Goal: Task Accomplishment & Management: Manage account settings

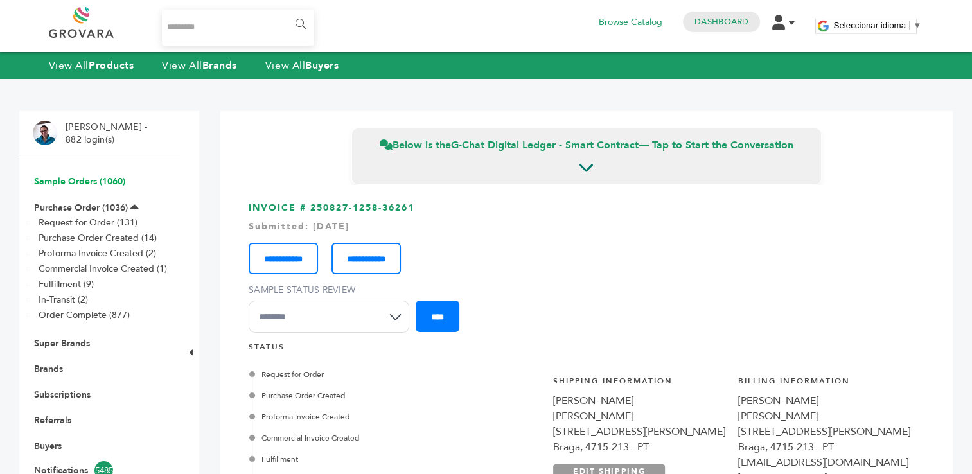
click at [80, 178] on link "Sample Orders (1060)" at bounding box center [79, 181] width 91 height 12
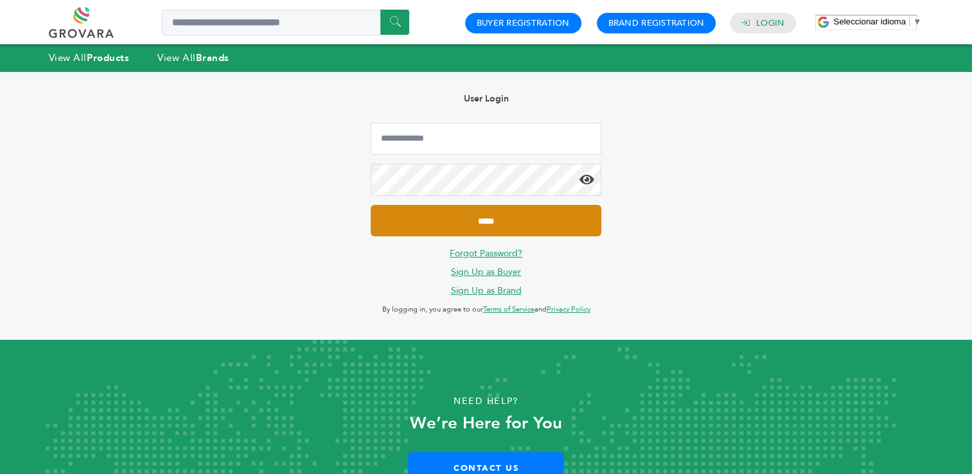
type input "**********"
click at [496, 223] on input "*****" at bounding box center [486, 220] width 230 height 31
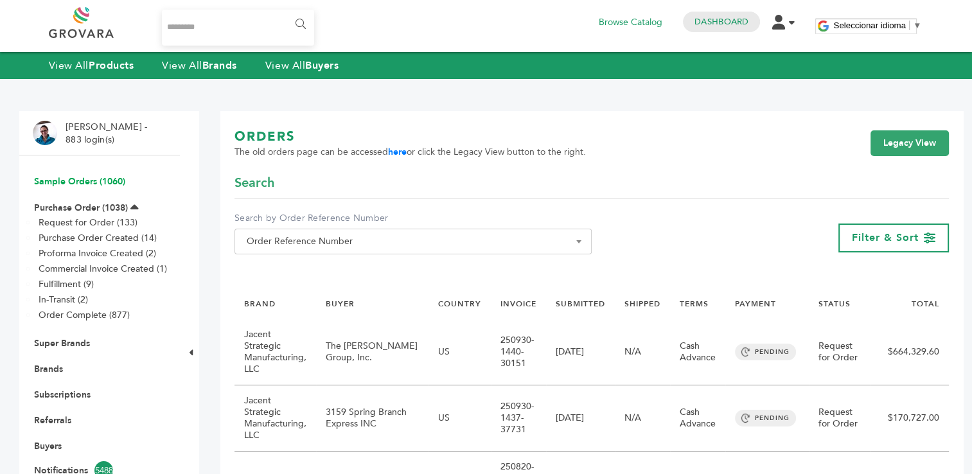
click at [55, 181] on link "Sample Orders (1060)" at bounding box center [79, 181] width 91 height 12
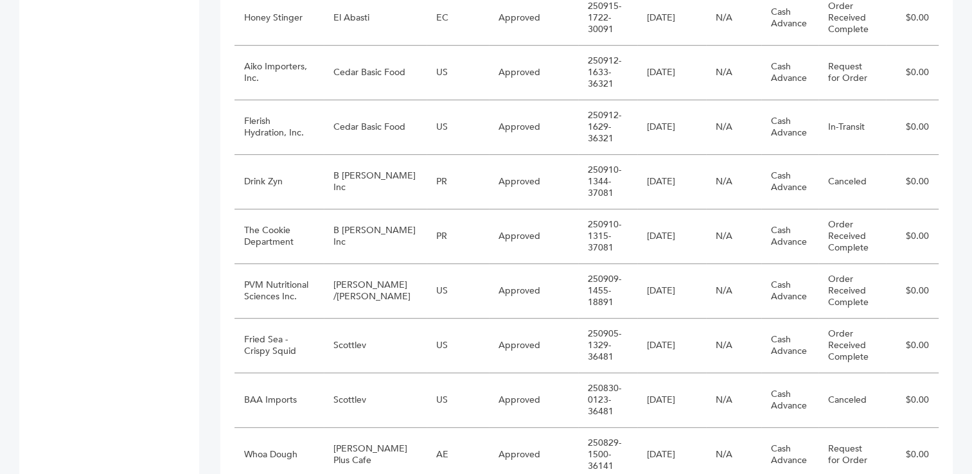
scroll to position [726, 0]
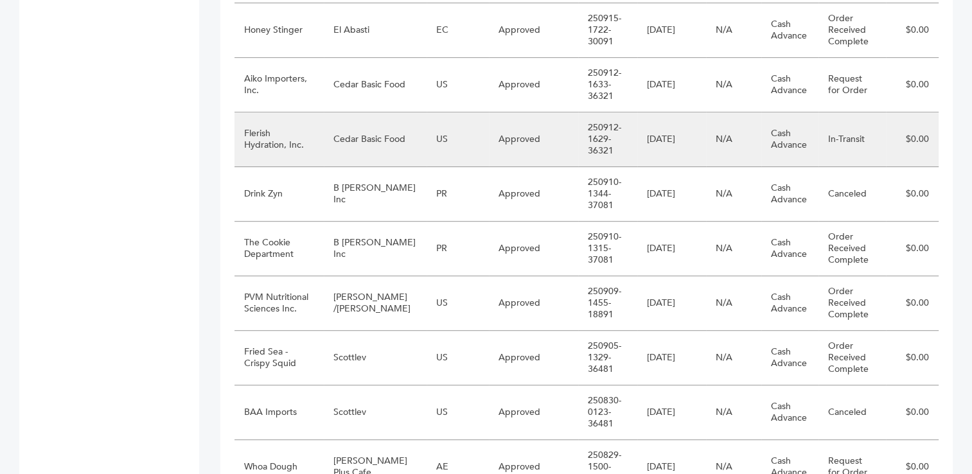
click at [320, 132] on td "Flerish Hydration, Inc." at bounding box center [278, 139] width 89 height 55
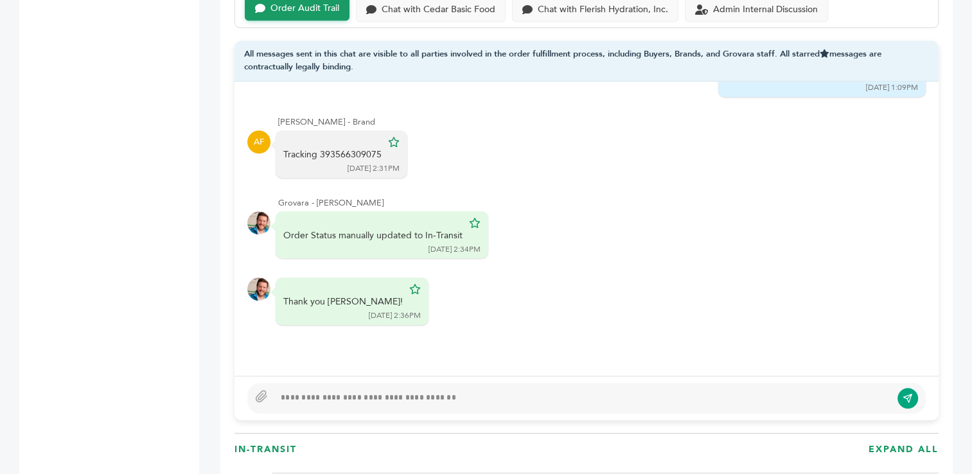
scroll to position [898, 0]
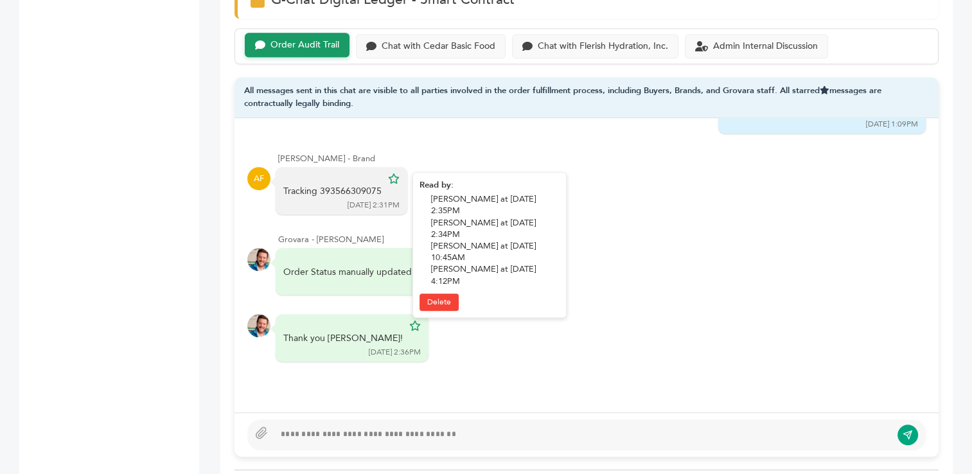
drag, startPoint x: 378, startPoint y: 175, endPoint x: 320, endPoint y: 175, distance: 57.8
click at [320, 185] on div "Tracking 393566309075" at bounding box center [332, 191] width 98 height 13
copy div "393566309075"
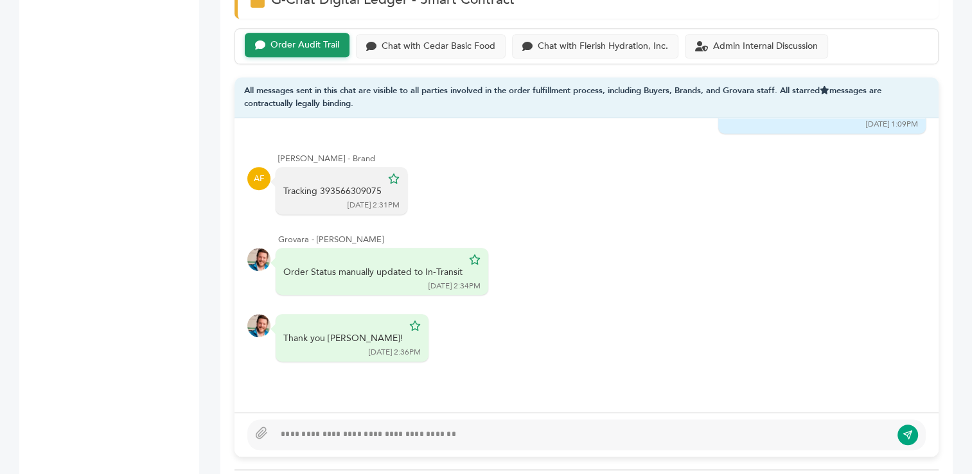
click at [373, 428] on div at bounding box center [582, 434] width 616 height 15
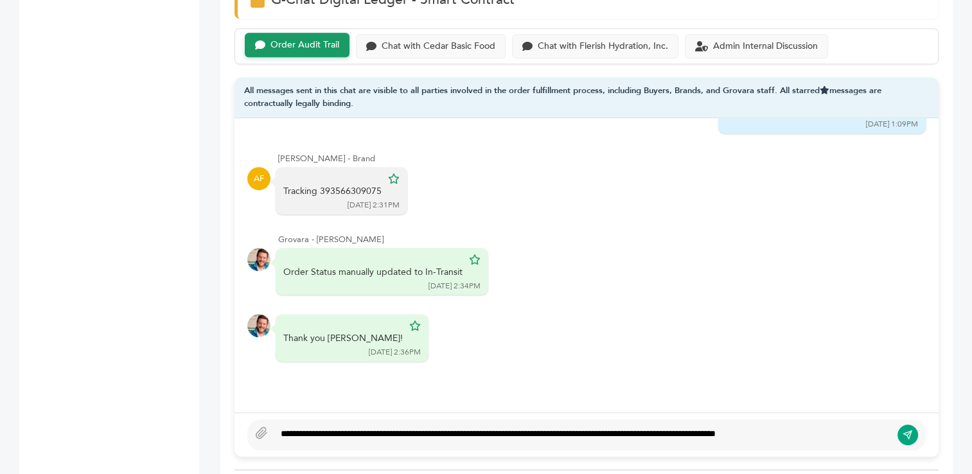
type textarea "**********"
click at [909, 432] on icon "submit" at bounding box center [907, 434] width 10 height 11
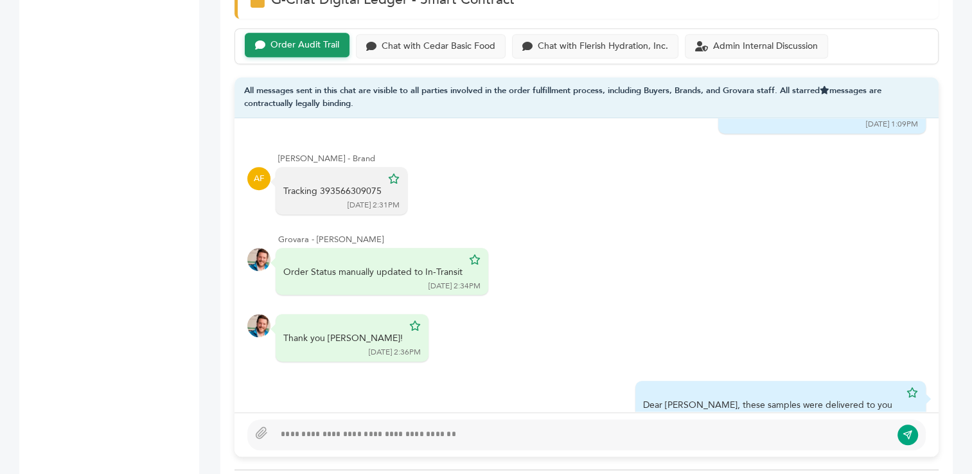
scroll to position [1027, 0]
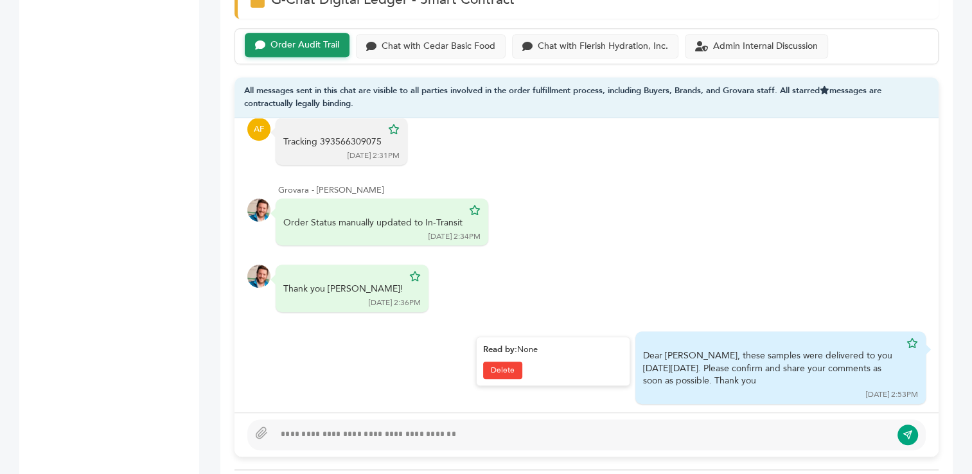
click at [894, 331] on div "Dear Issa, these samples were delivered to you last Saturday 9/27. Please confi…" at bounding box center [780, 367] width 290 height 73
click at [906, 338] on icon at bounding box center [912, 343] width 12 height 10
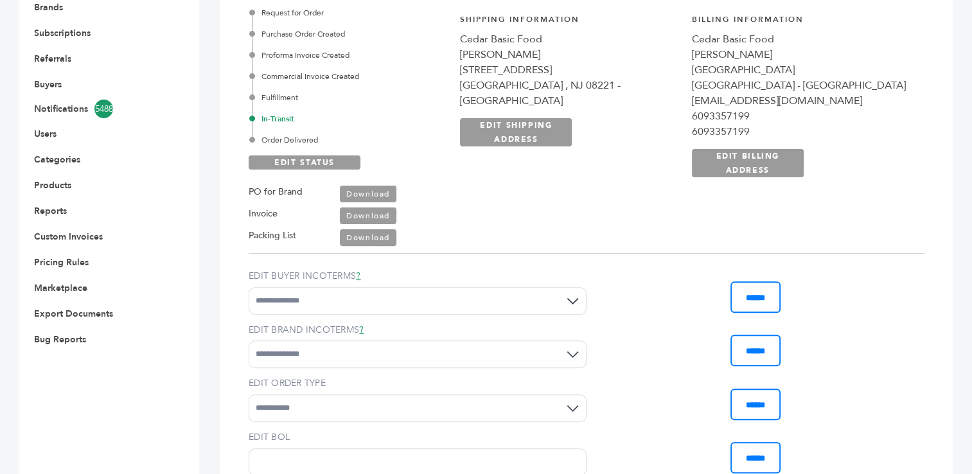
scroll to position [383, 0]
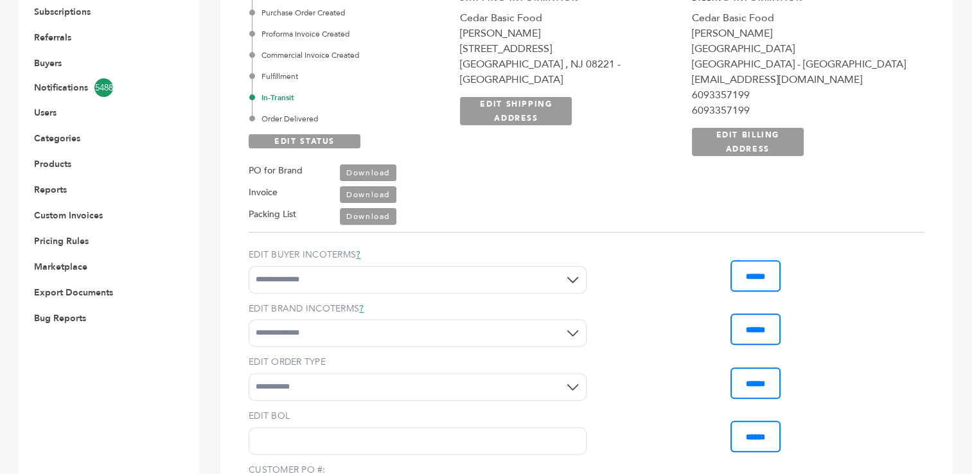
click at [304, 119] on div "Order Delivered" at bounding box center [349, 119] width 194 height 12
click at [301, 145] on link "EDIT STATUS" at bounding box center [305, 141] width 112 height 14
click at [298, 116] on div "Order Delivered" at bounding box center [349, 119] width 194 height 12
click at [297, 141] on link "SAVE STATUS" at bounding box center [305, 141] width 112 height 14
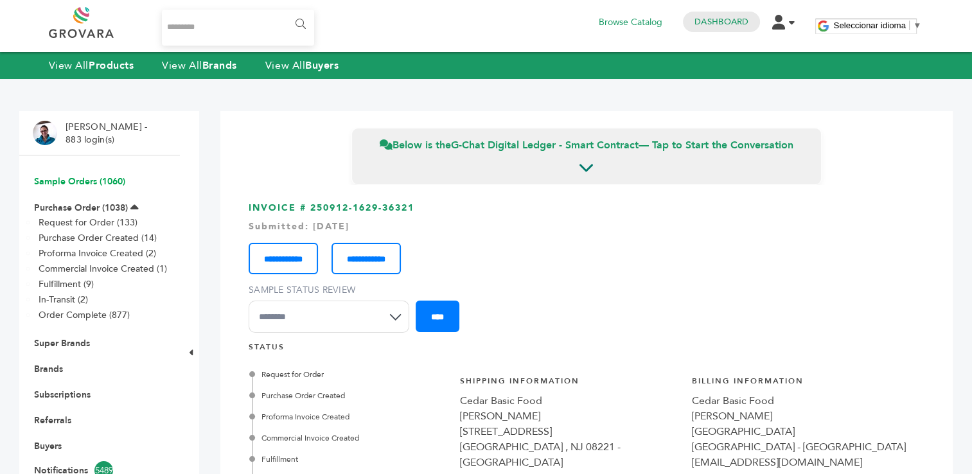
click at [78, 181] on link "Sample Orders (1060)" at bounding box center [79, 181] width 91 height 12
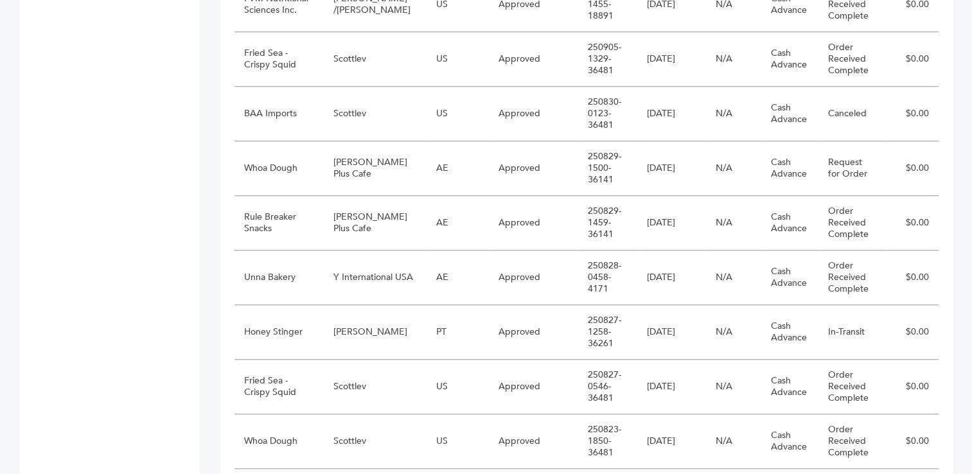
scroll to position [1031, 0]
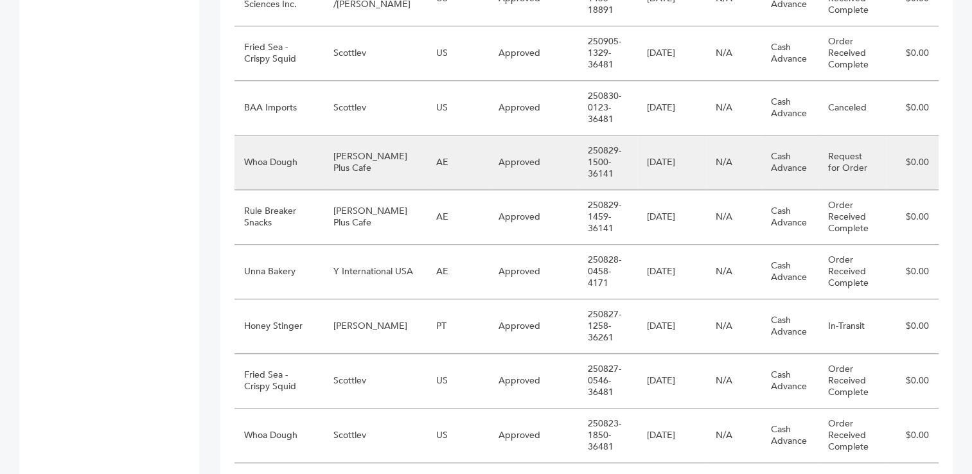
click at [359, 163] on td "[PERSON_NAME] Plus Cafe" at bounding box center [375, 162] width 103 height 55
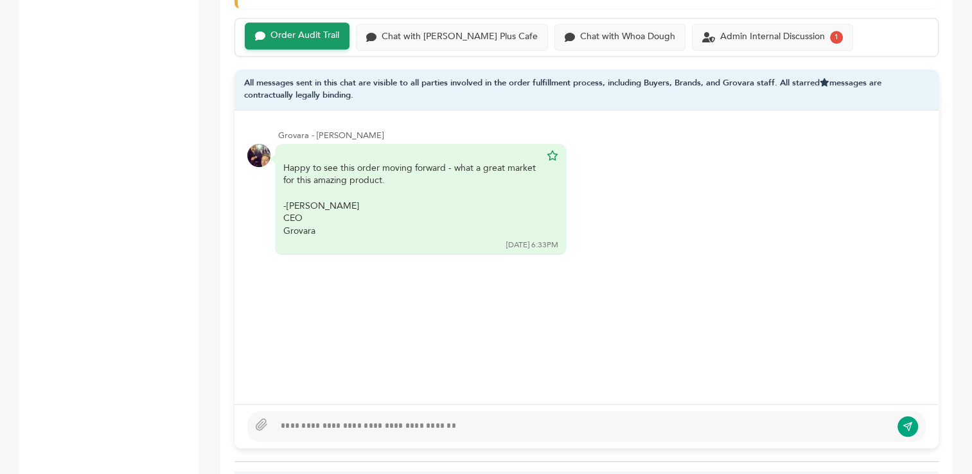
scroll to position [936, 0]
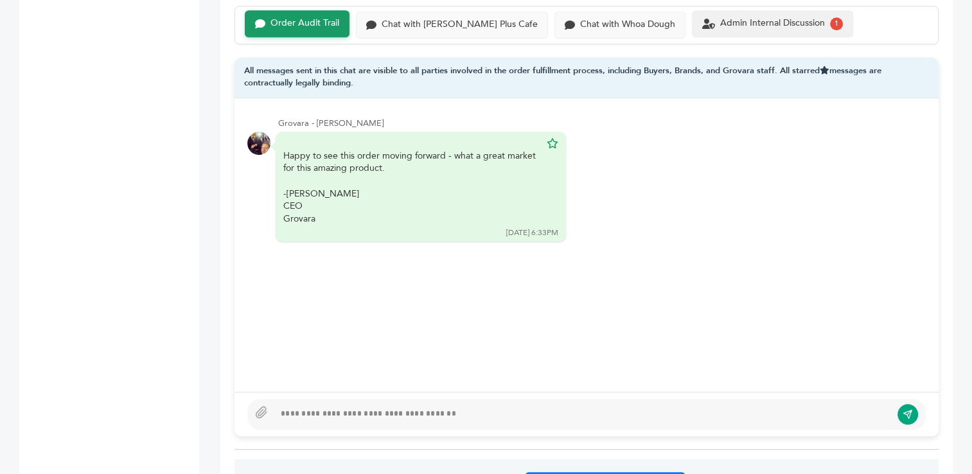
click at [720, 24] on div "Admin Internal Discussion" at bounding box center [772, 23] width 105 height 11
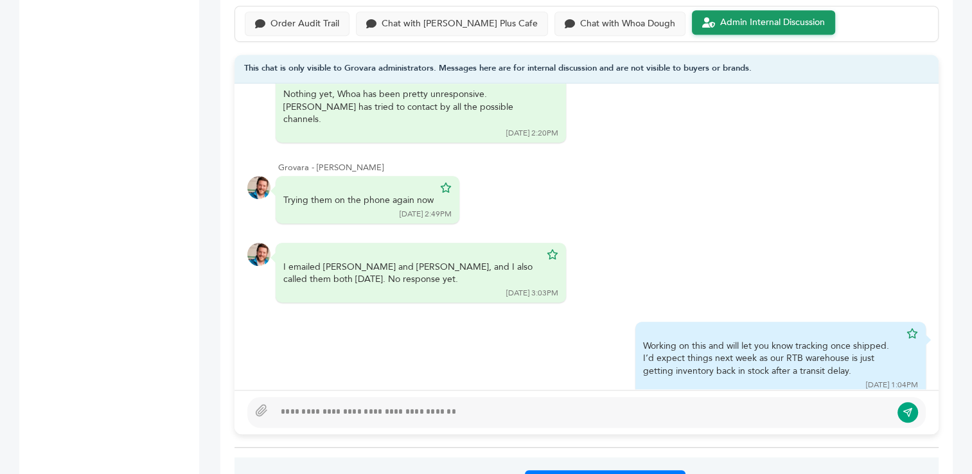
scroll to position [678, 0]
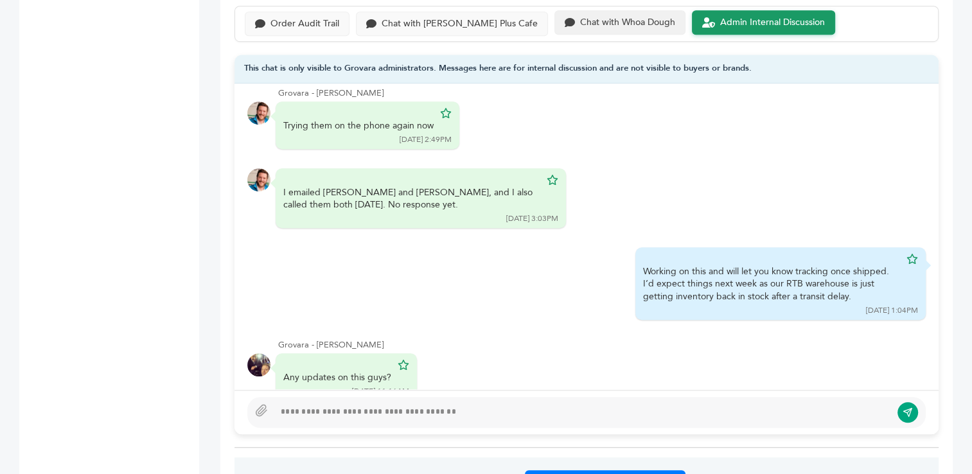
click at [580, 19] on div "Chat with Whoa Dough" at bounding box center [627, 22] width 95 height 11
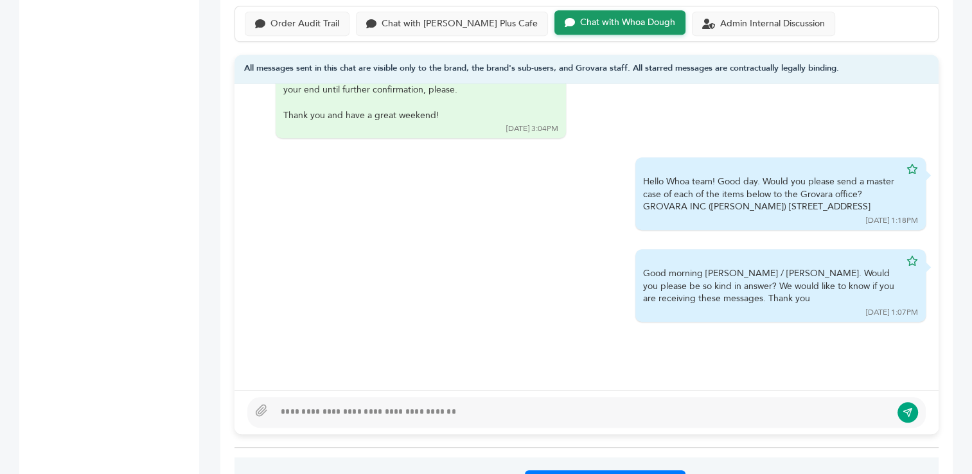
scroll to position [142, 0]
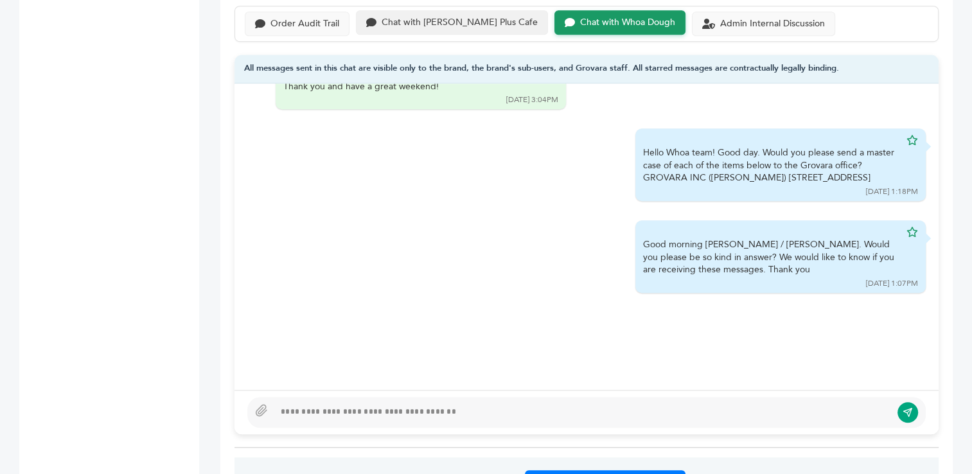
click at [408, 19] on div "Chat with Buono Plus Cafe" at bounding box center [459, 22] width 156 height 11
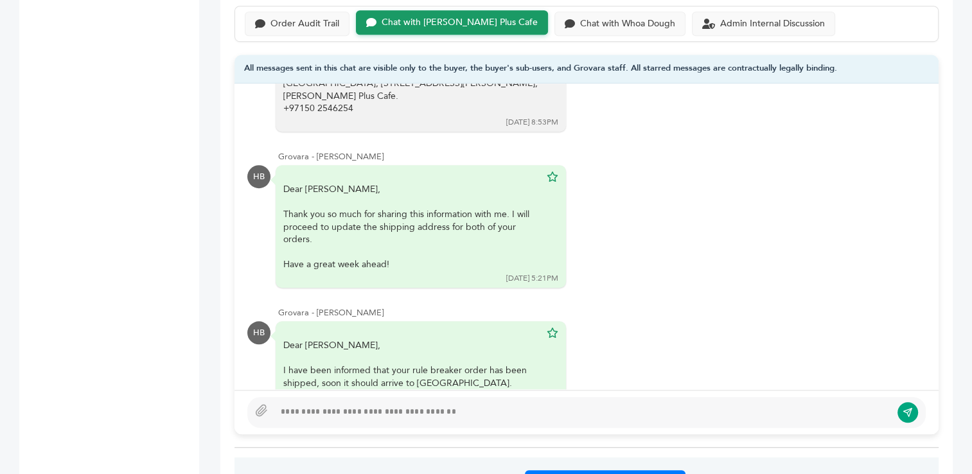
scroll to position [440, 0]
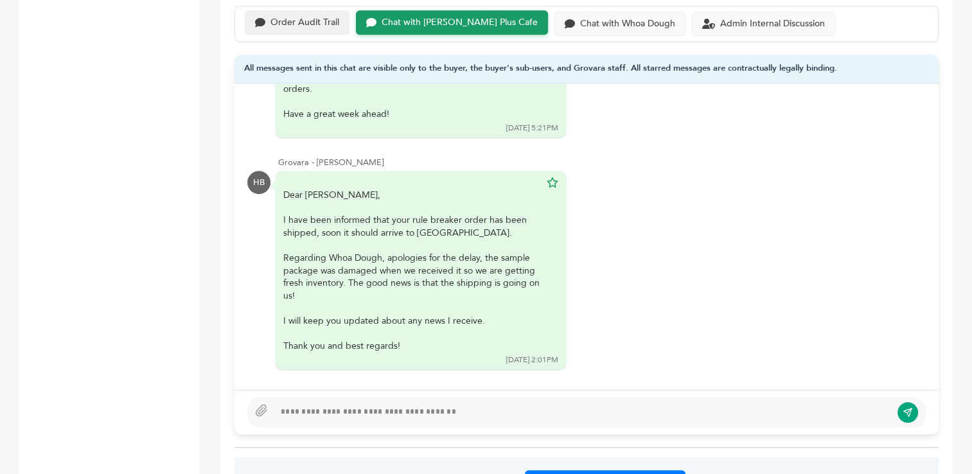
click at [299, 22] on div "Order Audit Trail" at bounding box center [304, 22] width 69 height 11
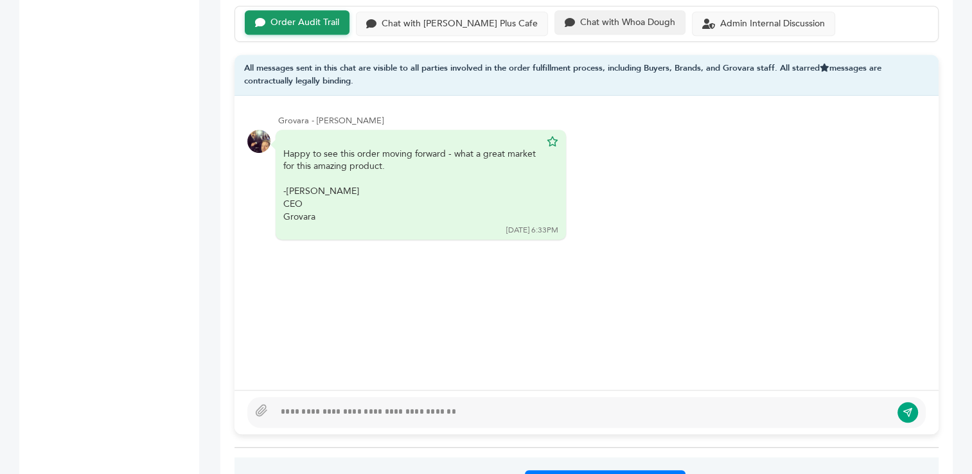
click at [580, 21] on div "Chat with Whoa Dough" at bounding box center [627, 22] width 95 height 11
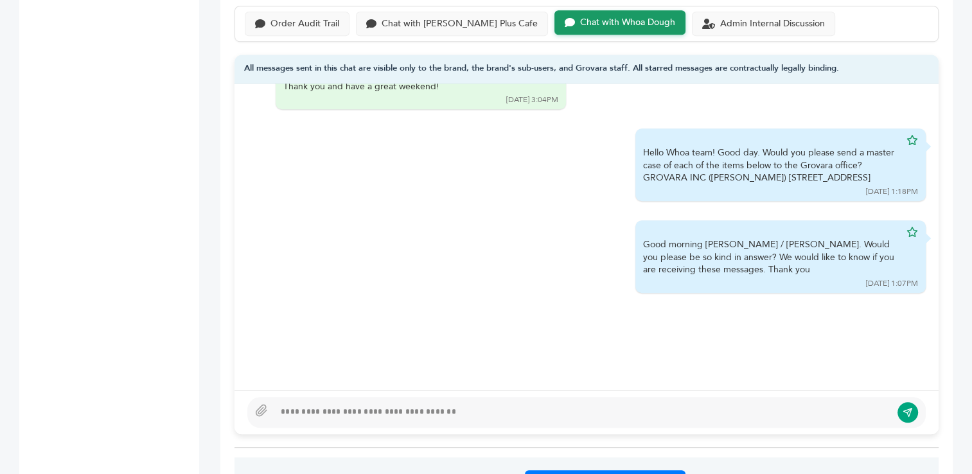
click at [554, 410] on div at bounding box center [582, 412] width 616 height 15
click at [720, 17] on div "Admin Internal Discussion" at bounding box center [772, 22] width 105 height 11
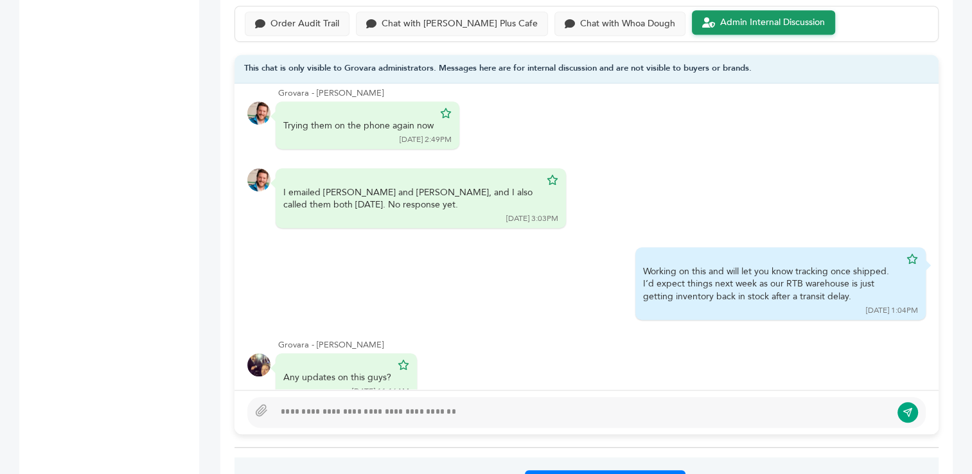
click at [696, 269] on div "Grovara - Peter Groverman @barry - can you please call them today - make sure t…" at bounding box center [586, 236] width 704 height 306
click at [580, 21] on div "Chat with Whoa Dough" at bounding box center [627, 22] width 95 height 11
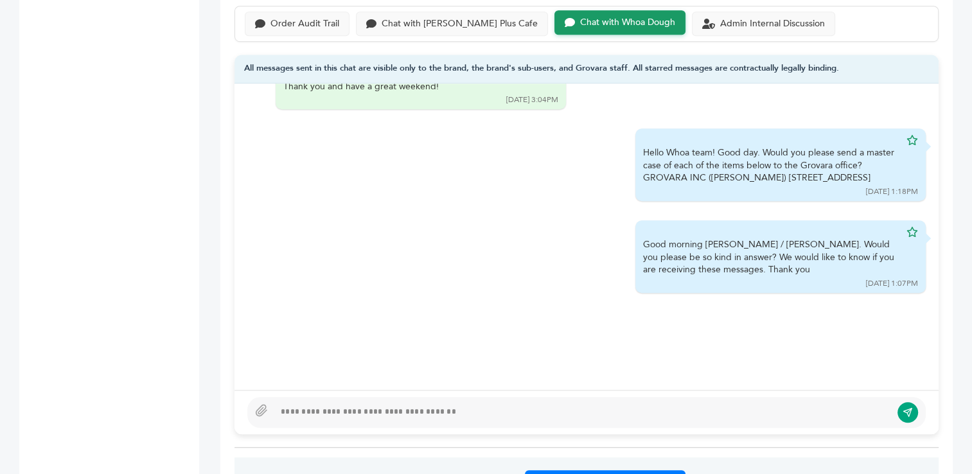
click at [488, 407] on div at bounding box center [582, 412] width 616 height 15
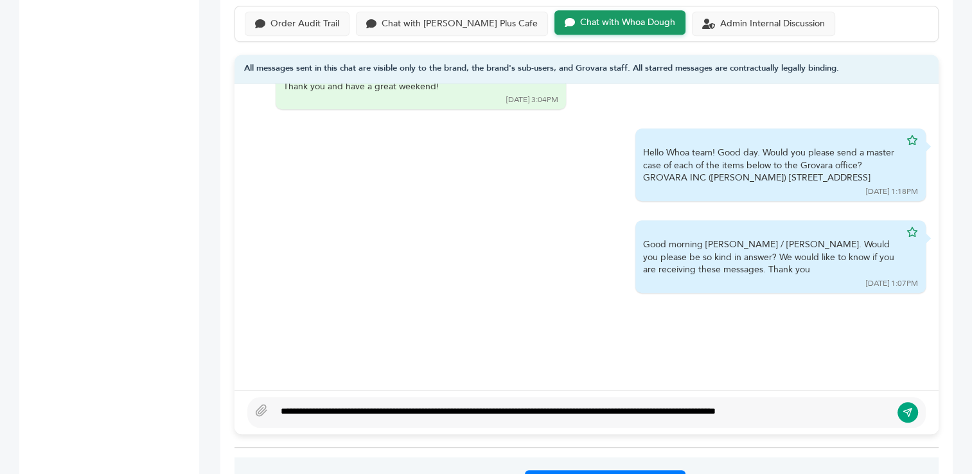
click at [488, 407] on div "**********" at bounding box center [582, 412] width 616 height 15
type textarea "**********"
click at [909, 409] on icon "submit" at bounding box center [907, 411] width 10 height 11
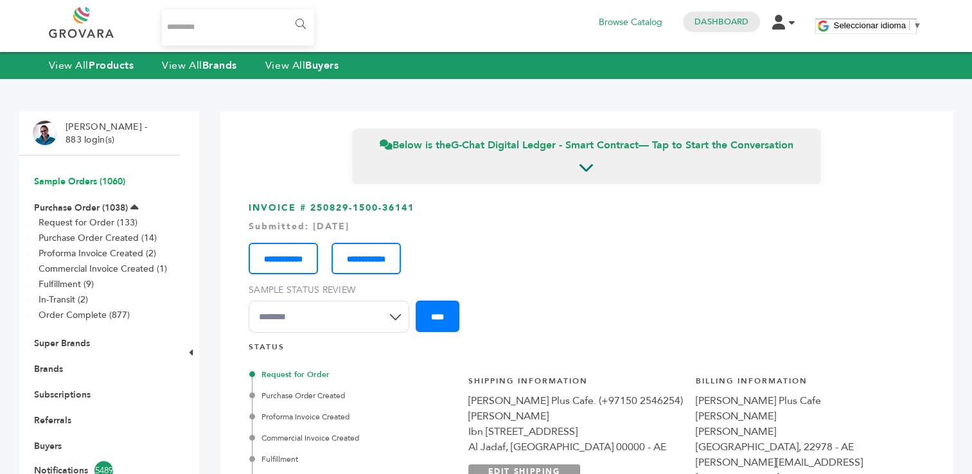
click at [88, 180] on link "Sample Orders (1060)" at bounding box center [79, 181] width 91 height 12
